Goal: Task Accomplishment & Management: Complete application form

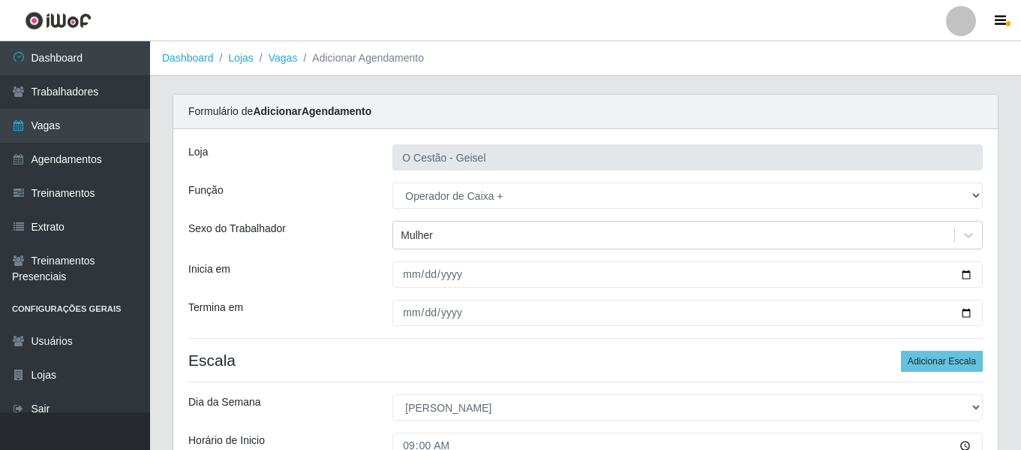
select select "72"
select select "0"
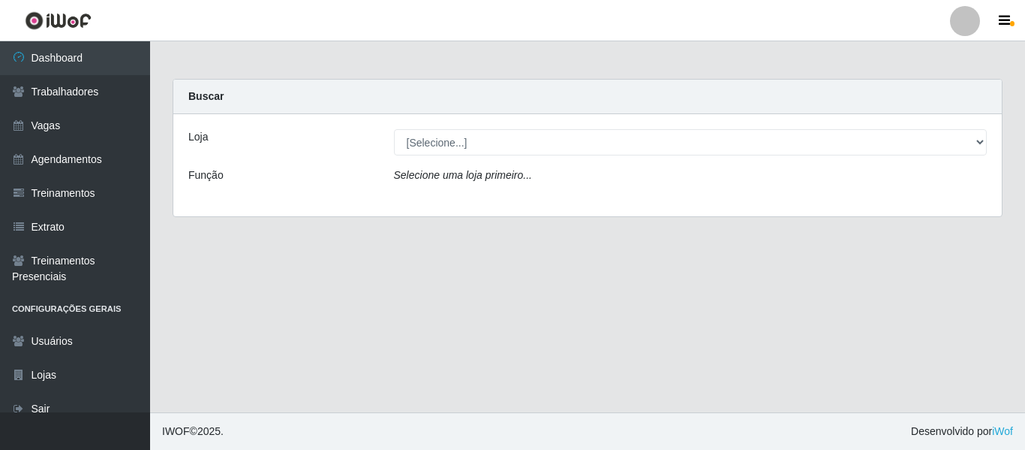
click at [971, 26] on div at bounding box center [965, 21] width 30 height 30
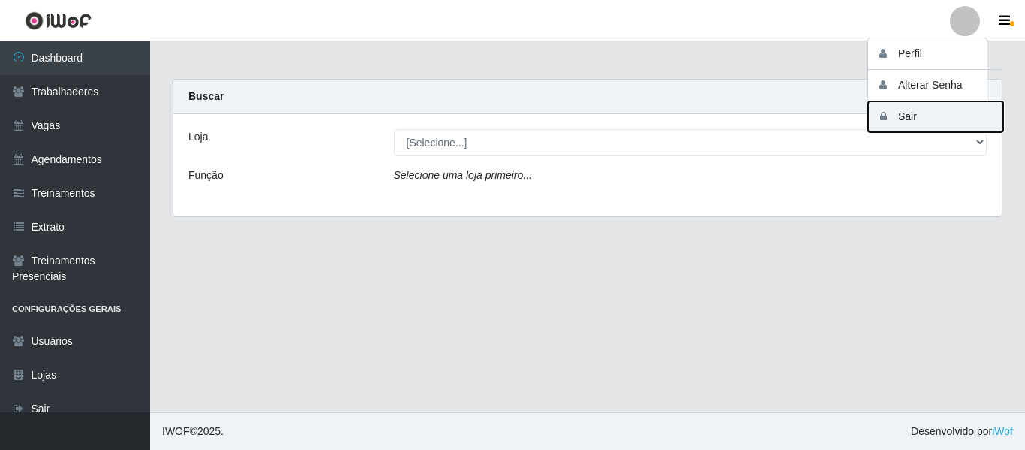
click at [907, 119] on button "Sair" at bounding box center [935, 116] width 135 height 31
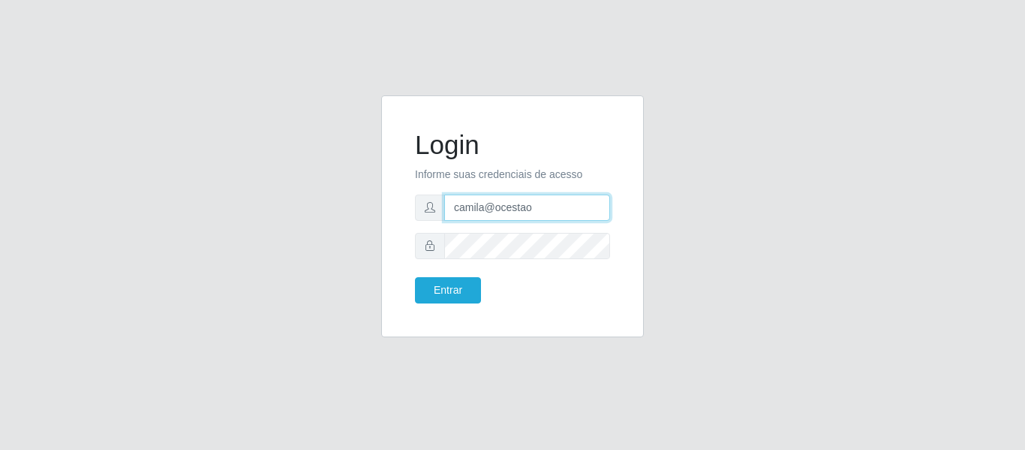
click at [540, 206] on input "camila@ocestao" at bounding box center [527, 207] width 166 height 26
type input "camilavarjao@iwof"
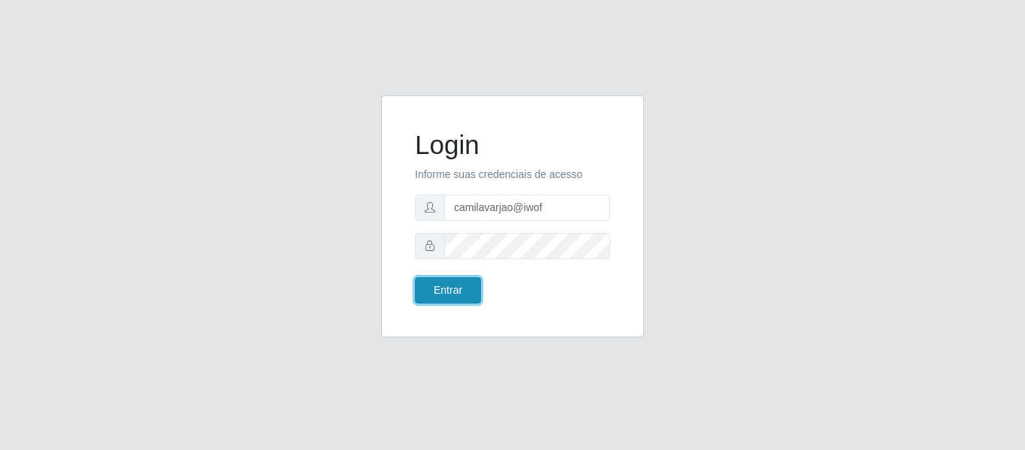
click at [426, 287] on button "Entrar" at bounding box center [448, 290] width 66 height 26
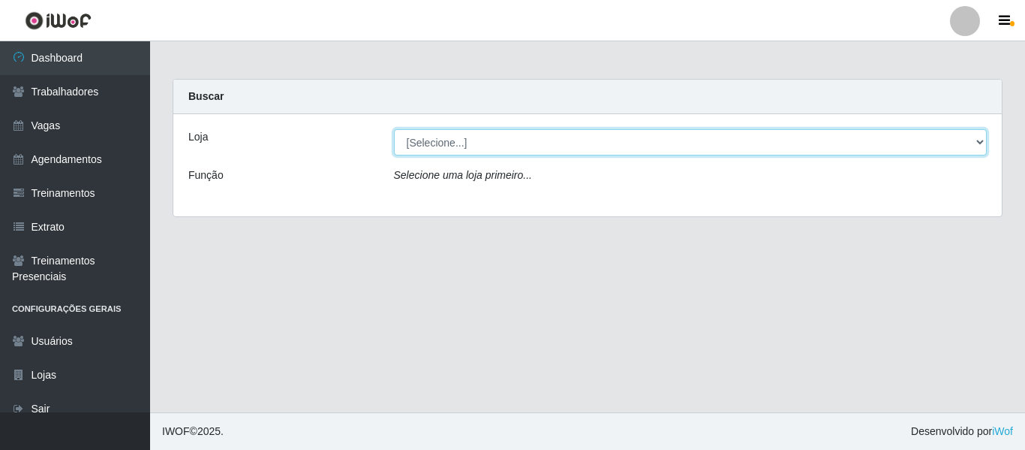
click at [420, 131] on select "[Selecione...] Varejão Supermercados" at bounding box center [691, 142] width 594 height 26
select select "237"
click at [394, 129] on select "[Selecione...] Varejão Supermercados" at bounding box center [691, 142] width 594 height 26
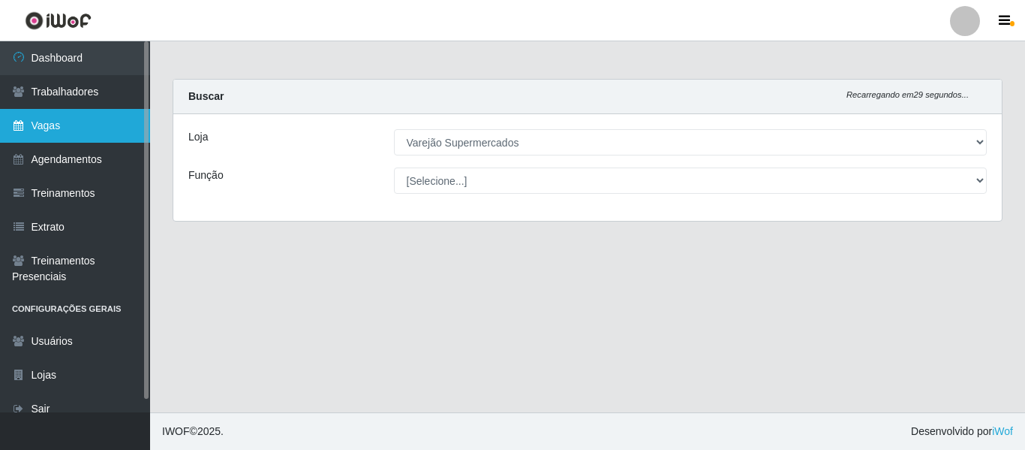
click at [85, 122] on link "Vagas" at bounding box center [75, 126] width 150 height 34
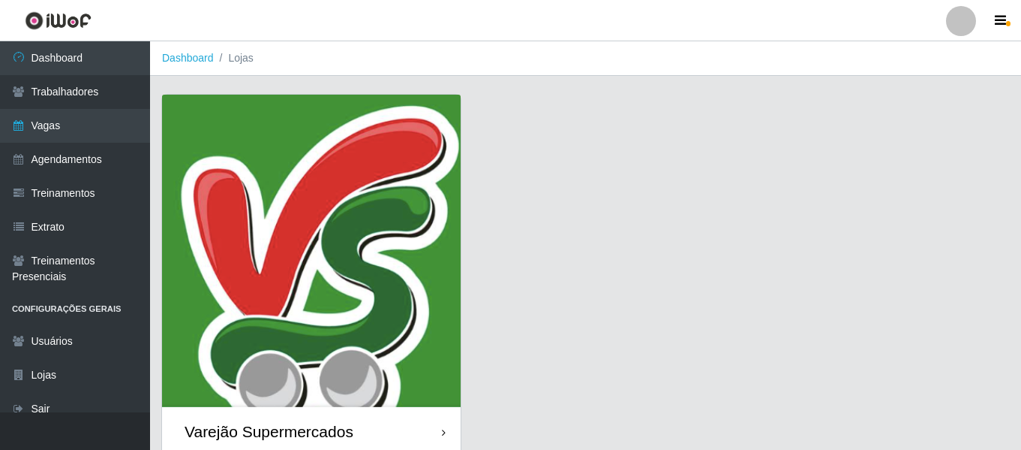
click at [258, 136] on img at bounding box center [311, 251] width 299 height 312
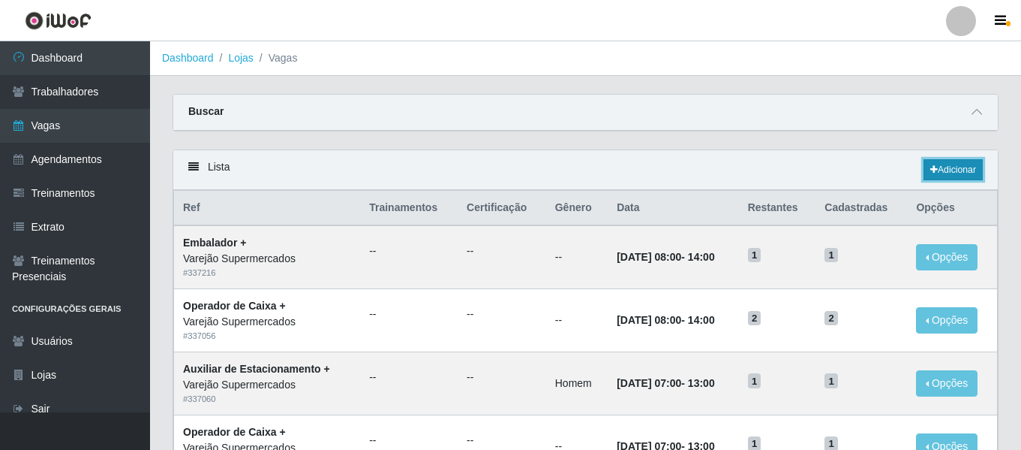
click at [960, 172] on link "Adicionar" at bounding box center [953, 169] width 59 height 21
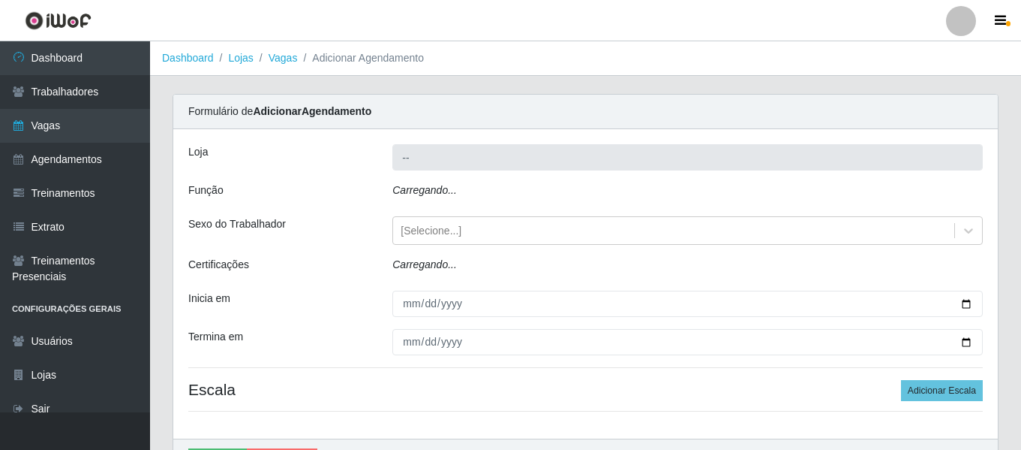
type input "Varejão Supermercados"
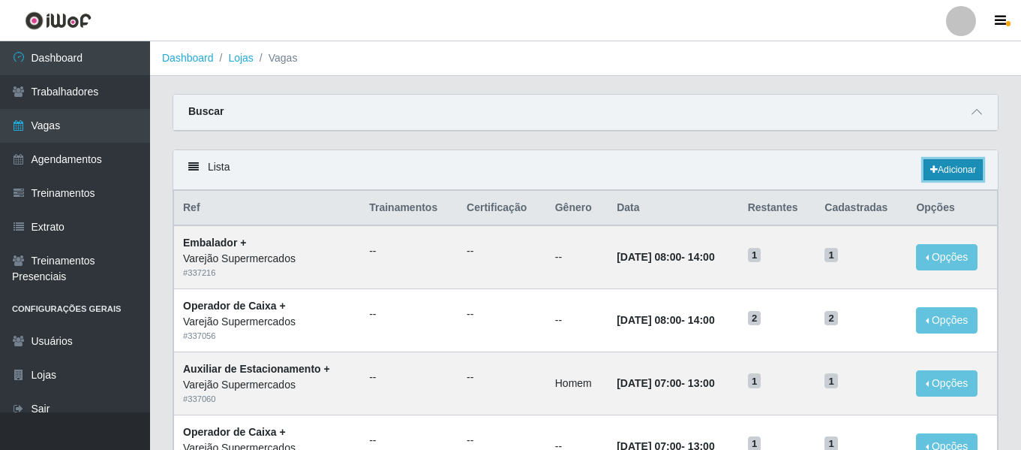
click at [959, 165] on link "Adicionar" at bounding box center [953, 169] width 59 height 21
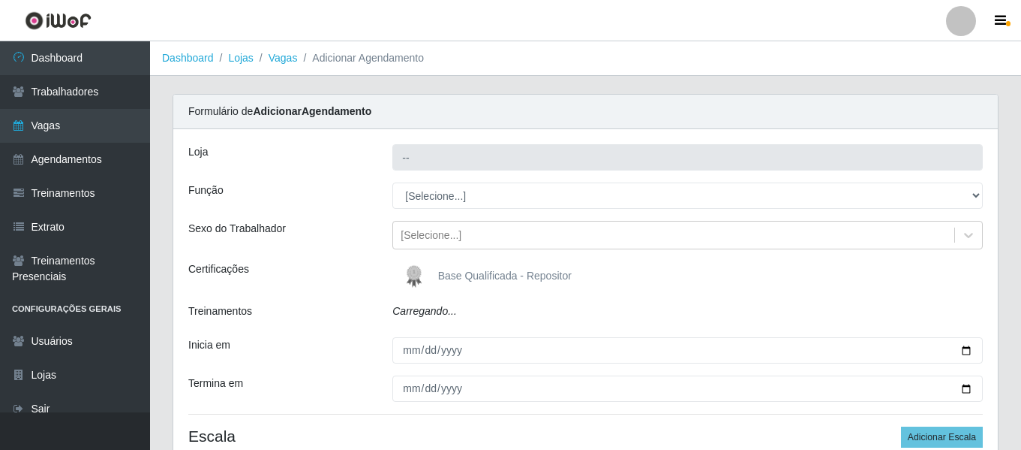
type input "Varejão Supermercados"
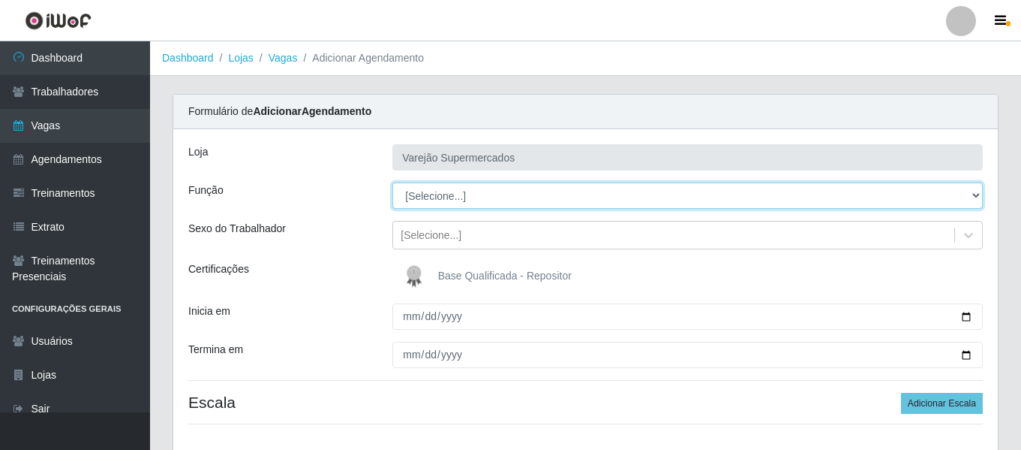
click at [420, 191] on select "[Selecione...] ASG ASG + ASG ++ Auxiliar de Estacionamento Auxiliar de Estacion…" at bounding box center [688, 195] width 591 height 26
select select "1"
click at [393, 182] on select "[Selecione...] ASG ASG + ASG ++ Auxiliar de Estacionamento Auxiliar de Estacion…" at bounding box center [688, 195] width 591 height 26
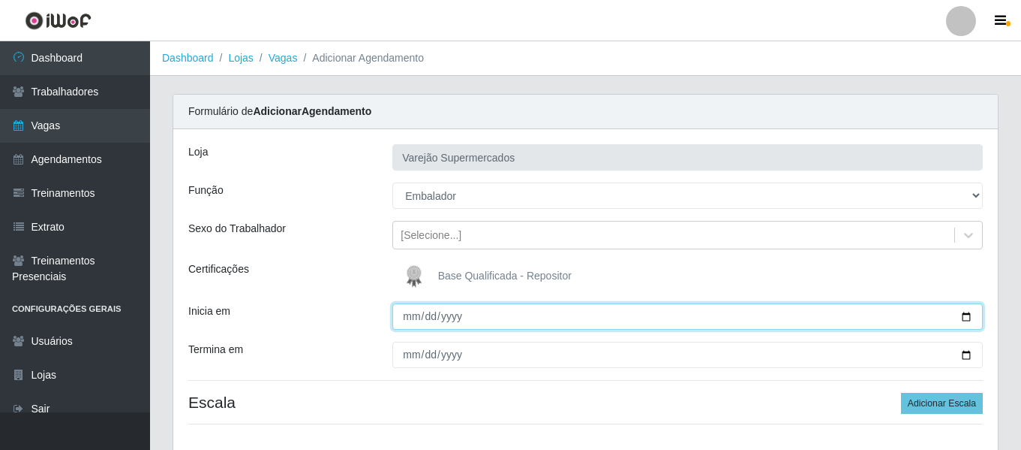
click at [407, 313] on input "Inicia em" at bounding box center [688, 316] width 591 height 26
type input "2025-09-01"
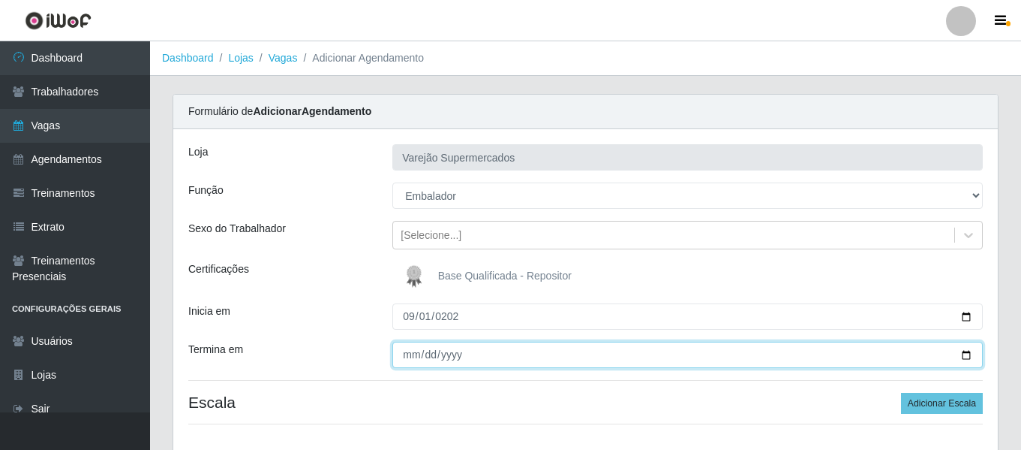
click at [408, 342] on input "Termina em" at bounding box center [688, 354] width 591 height 26
type input "2025-09-01"
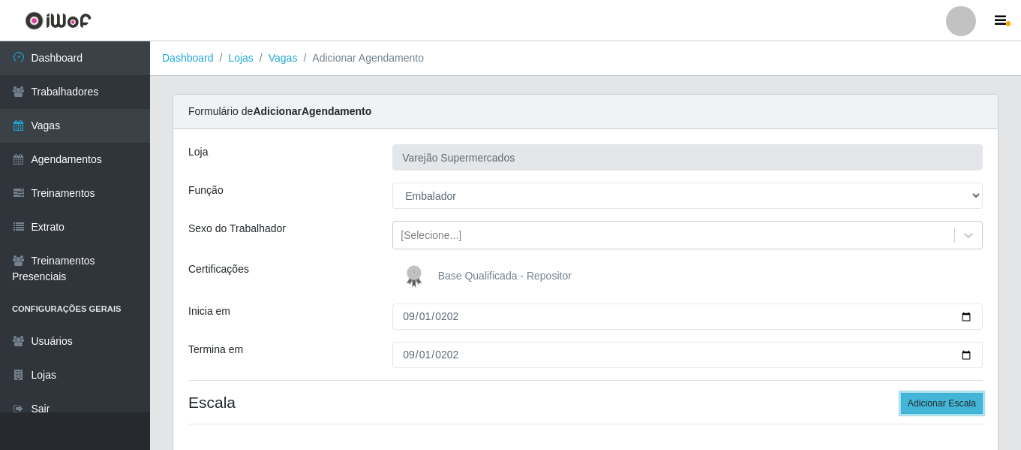
click at [946, 407] on button "Adicionar Escala" at bounding box center [942, 403] width 82 height 21
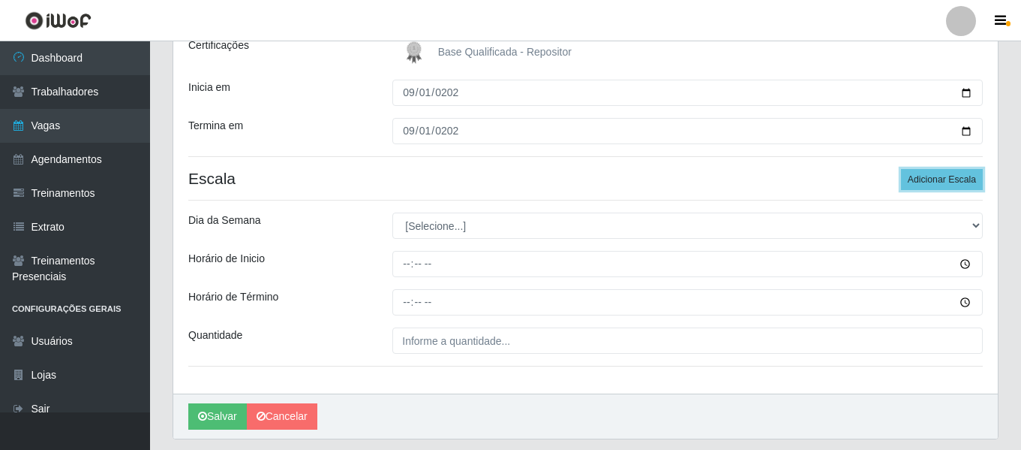
scroll to position [269, 0]
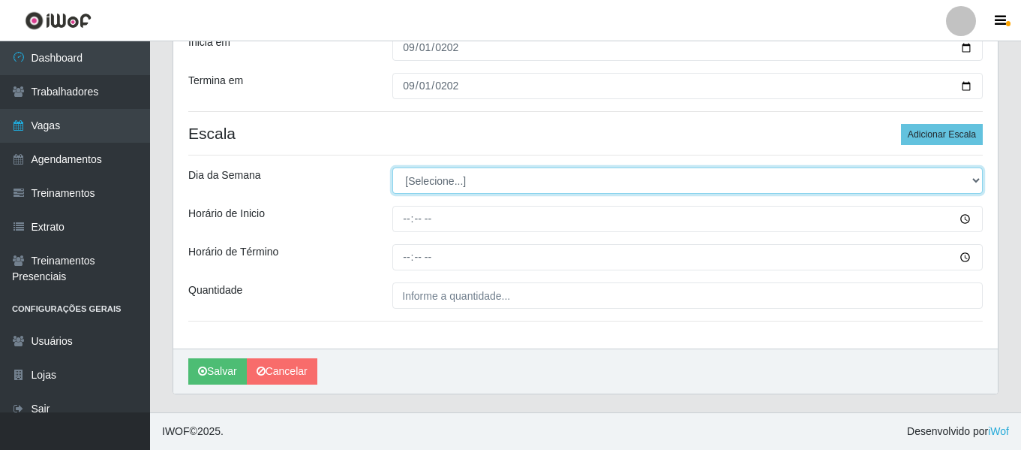
click at [541, 172] on select "[Selecione...] Segunda Terça Quarta Quinta Sexta Sábado Domingo" at bounding box center [688, 180] width 591 height 26
click at [393, 167] on select "[Selecione...] Segunda Terça Quarta Quinta Sexta Sábado Domingo" at bounding box center [688, 180] width 591 height 26
click at [412, 192] on select "[Selecione...] Segunda Terça Quarta Quinta Sexta Sábado Domingo" at bounding box center [688, 180] width 591 height 26
select select "1"
click at [393, 167] on select "[Selecione...] Segunda Terça Quarta Quinta Sexta Sábado Domingo" at bounding box center [688, 180] width 591 height 26
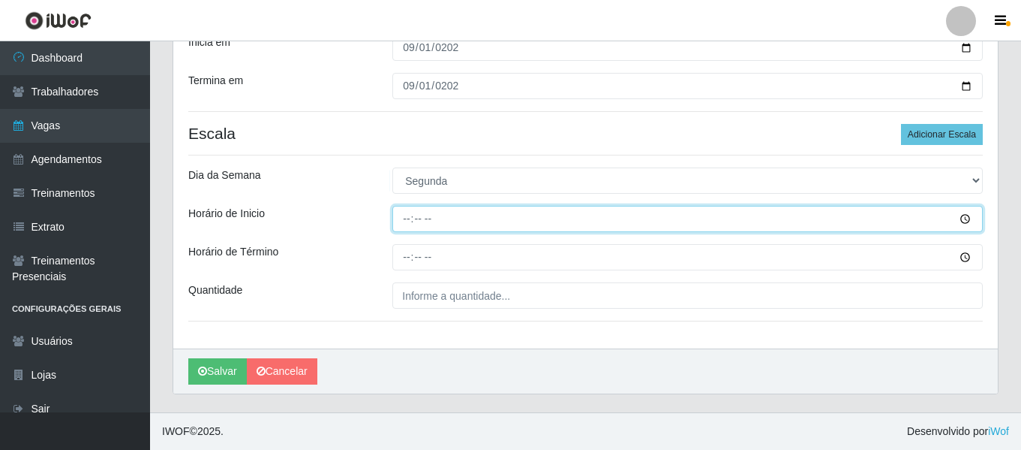
click at [404, 225] on input "Horário de Inicio" at bounding box center [688, 219] width 591 height 26
type input "14:00"
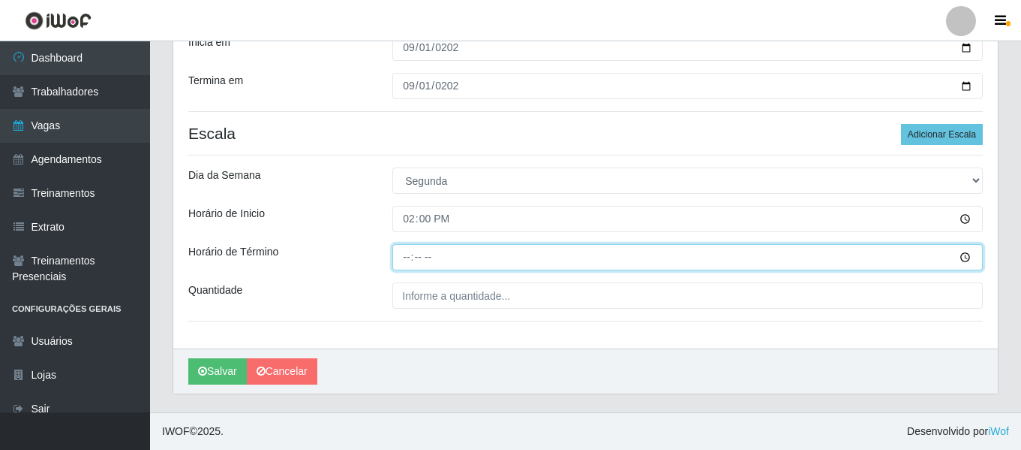
click at [399, 260] on input "Horário de Término" at bounding box center [688, 257] width 591 height 26
type input "20:00"
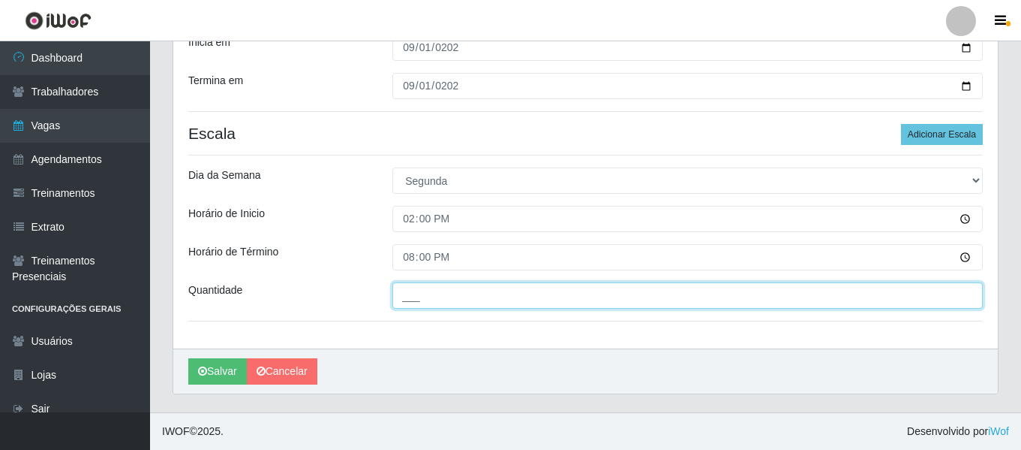
click at [429, 290] on input "___" at bounding box center [688, 295] width 591 height 26
type input "1__"
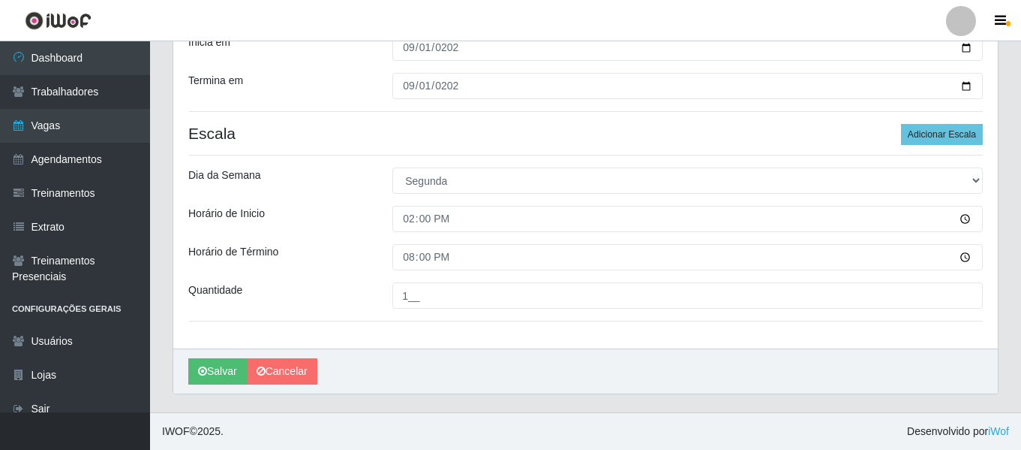
click at [444, 359] on div "Salvar Cancelar" at bounding box center [585, 370] width 825 height 45
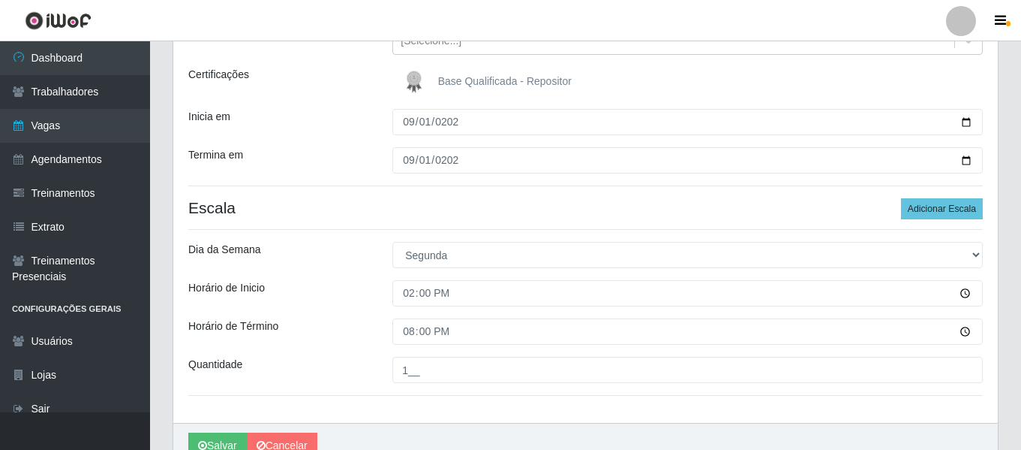
scroll to position [203, 0]
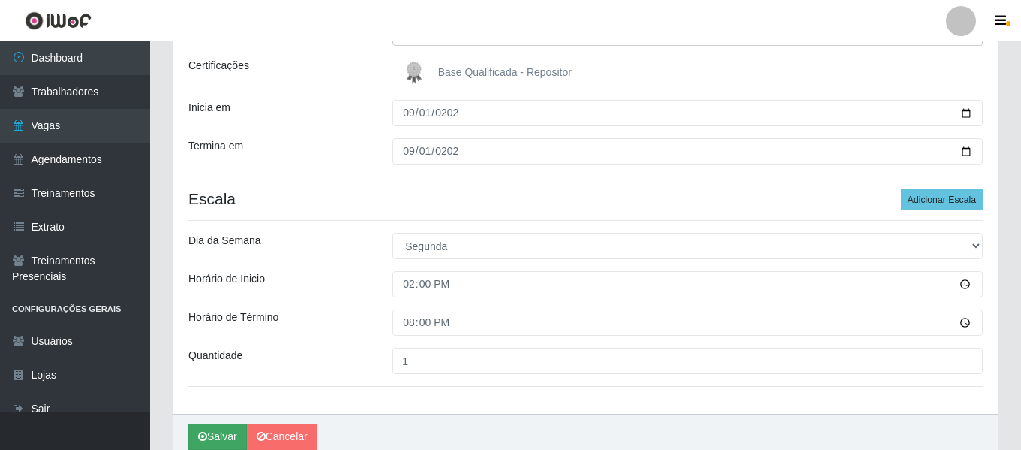
drag, startPoint x: 219, startPoint y: 418, endPoint x: 216, endPoint y: 429, distance: 11.7
click at [216, 429] on div "Salvar Cancelar" at bounding box center [585, 436] width 825 height 45
click at [216, 429] on button "Salvar" at bounding box center [217, 436] width 59 height 26
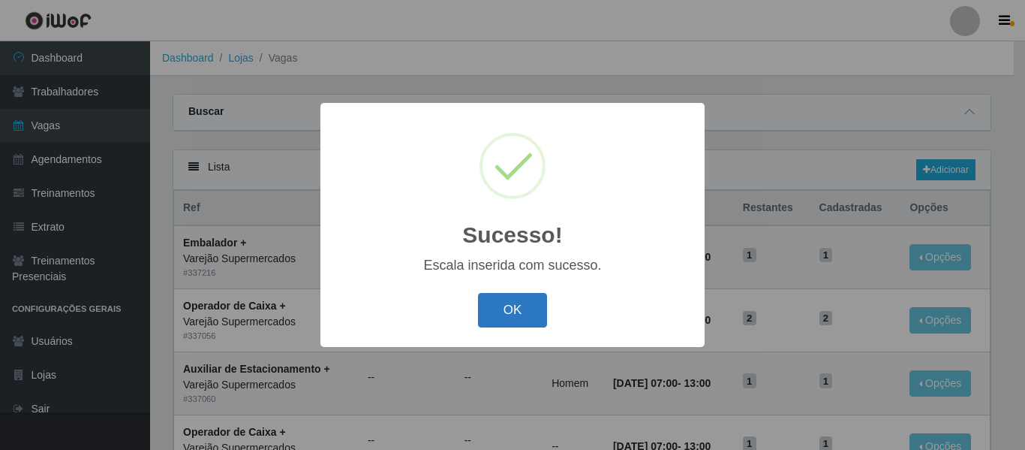
click at [504, 304] on button "OK" at bounding box center [513, 310] width 70 height 35
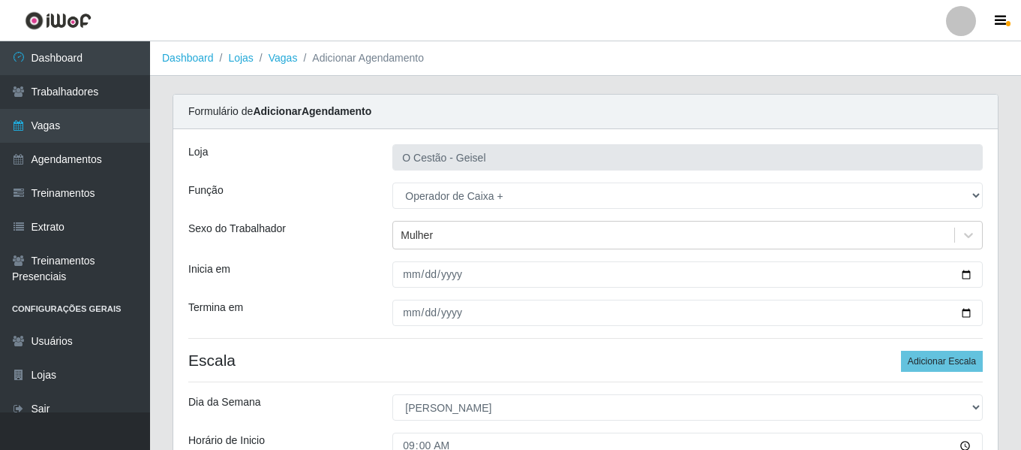
select select "72"
select select "0"
